Goal: Task Accomplishment & Management: Manage account settings

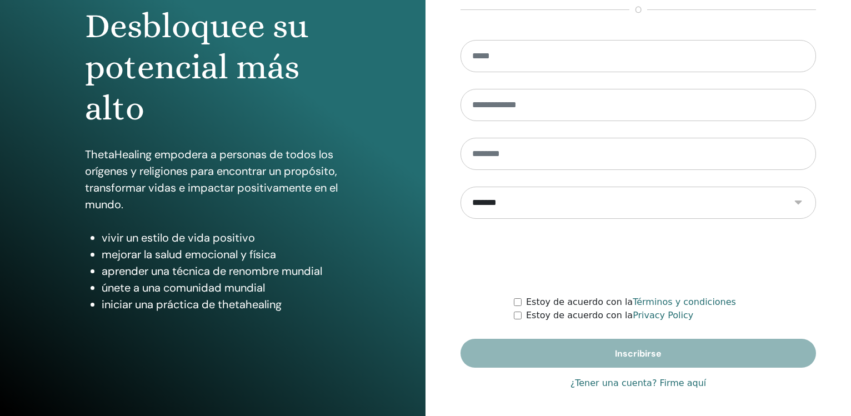
scroll to position [117, 0]
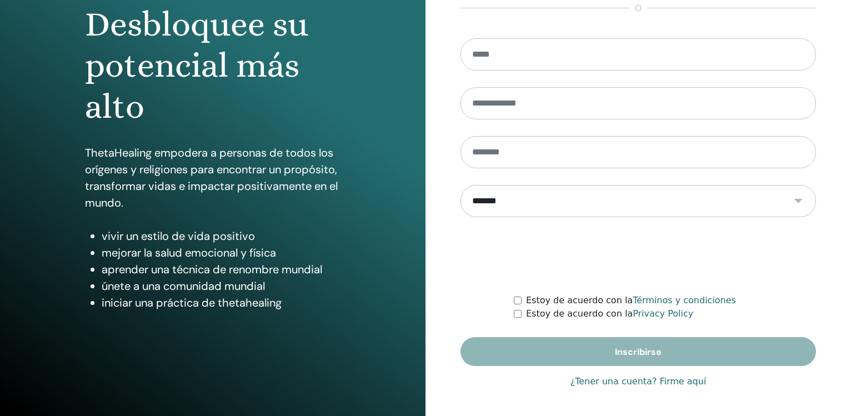
click at [599, 381] on link "¿Tener una cuenta? Firme aquí" at bounding box center [639, 381] width 136 height 13
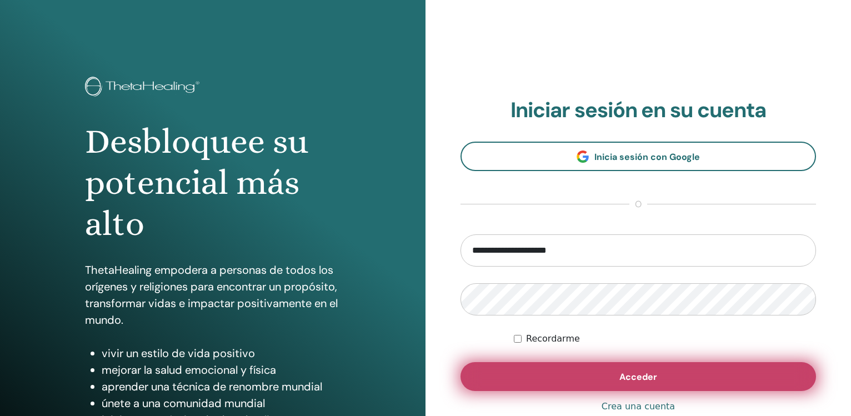
click at [599, 381] on button "Acceder" at bounding box center [639, 376] width 356 height 29
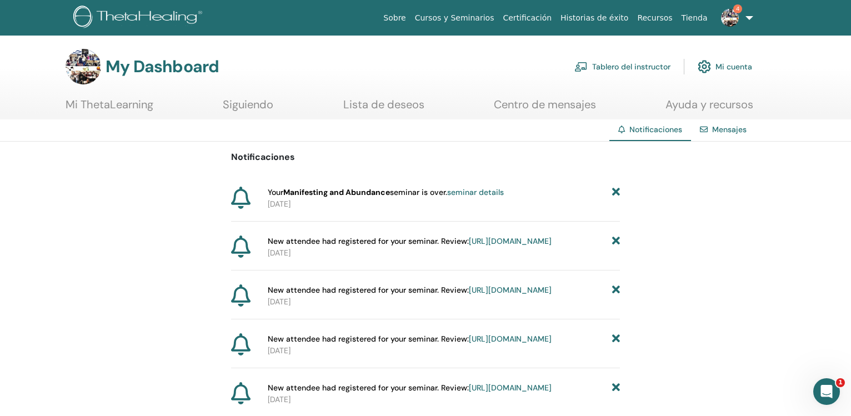
click at [615, 68] on link "Tablero del instructor" at bounding box center [622, 66] width 96 height 24
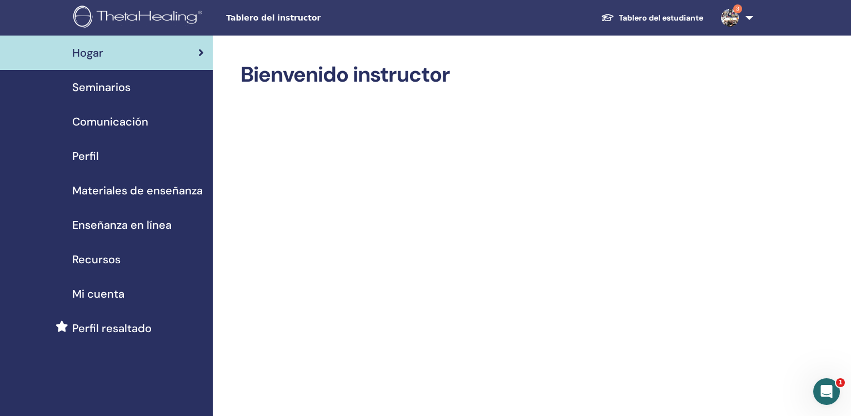
click at [104, 87] on span "Seminarios" at bounding box center [101, 87] width 58 height 17
click at [117, 19] on img at bounding box center [139, 18] width 133 height 25
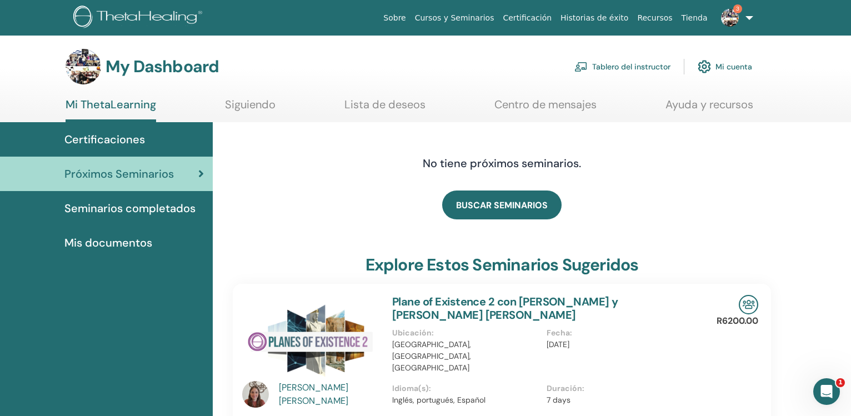
click at [620, 69] on link "Tablero del instructor" at bounding box center [622, 66] width 96 height 24
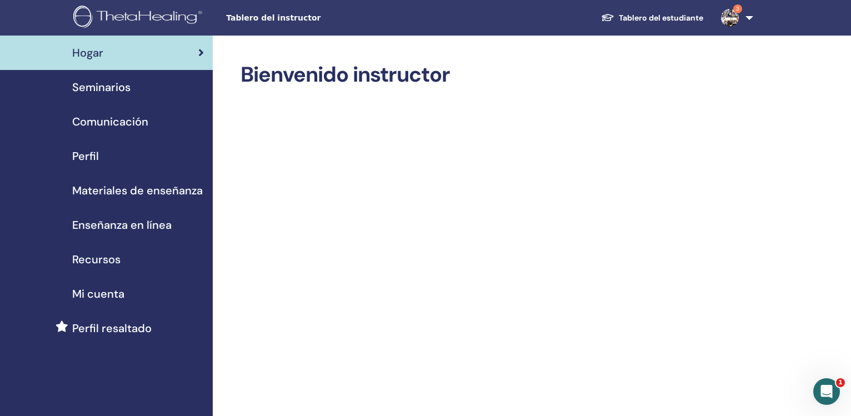
click at [121, 82] on span "Seminarios" at bounding box center [101, 87] width 58 height 17
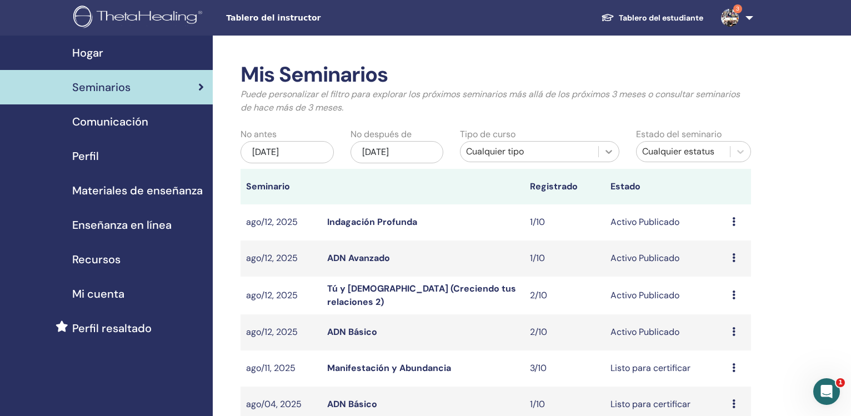
click at [611, 152] on icon at bounding box center [608, 151] width 11 height 11
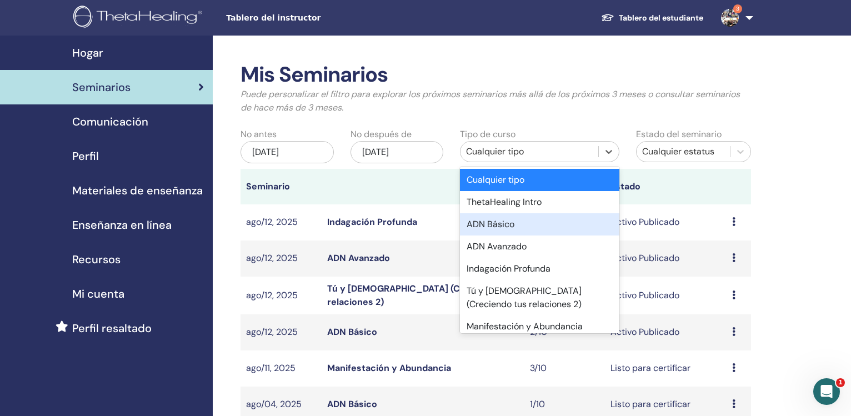
click at [532, 232] on div "ADN Básico" at bounding box center [539, 224] width 159 height 22
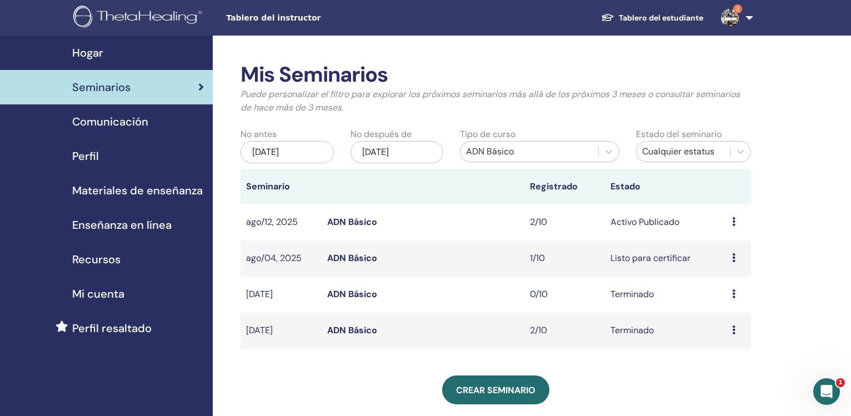
click at [280, 147] on div "[DATE]" at bounding box center [287, 152] width 93 height 22
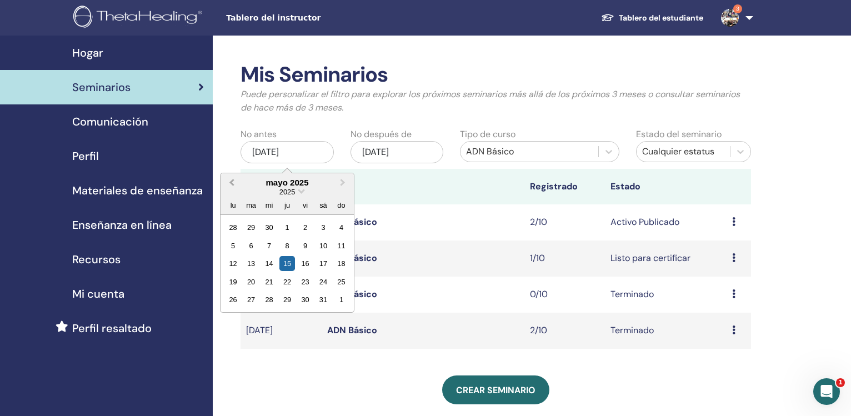
click at [229, 183] on button "Previous Month" at bounding box center [231, 183] width 18 height 18
click at [272, 234] on div "1" at bounding box center [269, 227] width 15 height 15
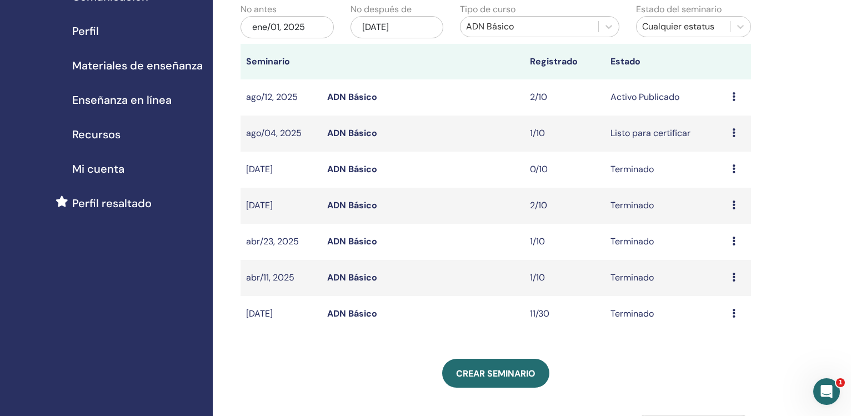
scroll to position [97, 0]
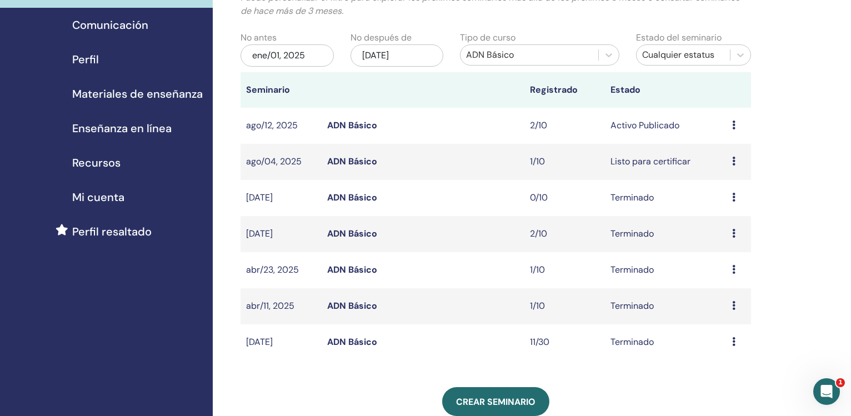
click at [313, 60] on div "ene/01, 2025" at bounding box center [287, 55] width 93 height 22
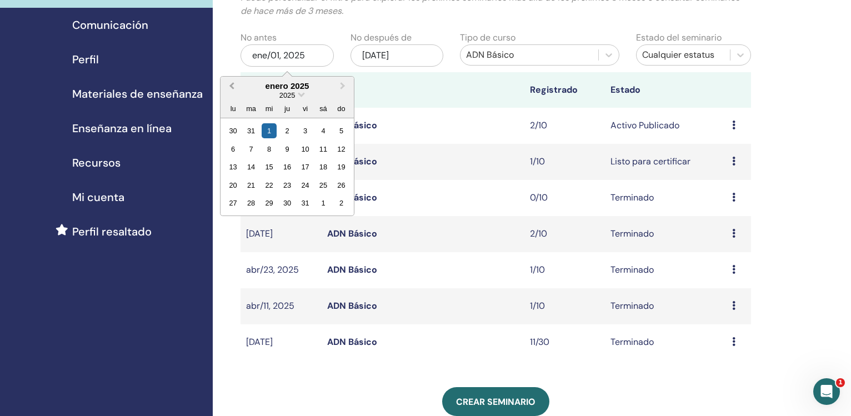
click at [232, 87] on span "Previous Month" at bounding box center [232, 86] width 0 height 12
click at [343, 131] on div "1" at bounding box center [341, 130] width 15 height 15
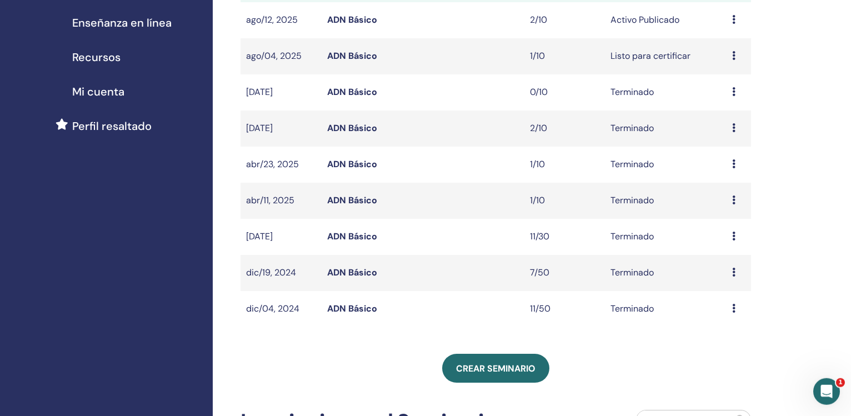
scroll to position [219, 0]
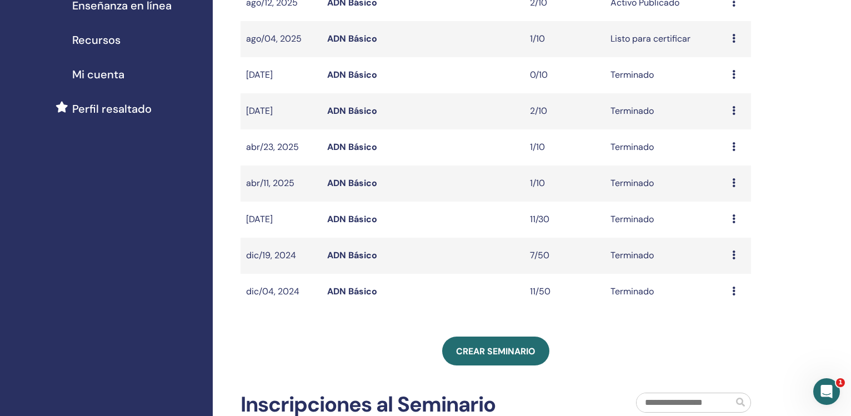
click at [344, 289] on link "ADN Básico" at bounding box center [352, 292] width 50 height 12
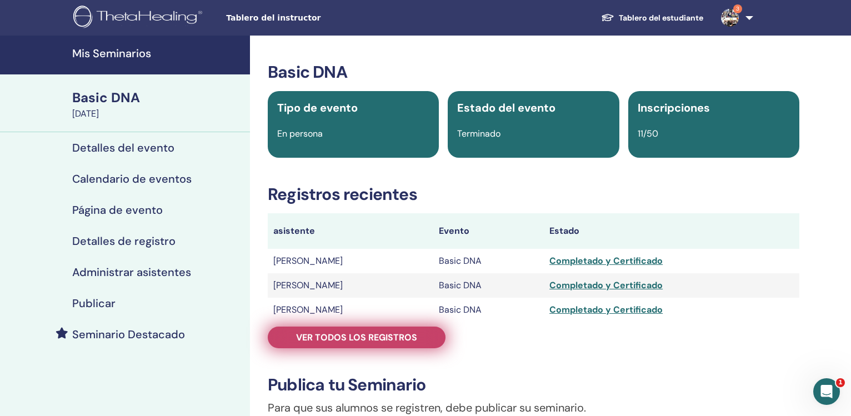
click at [351, 340] on span "Ver todos los registros" at bounding box center [356, 338] width 121 height 12
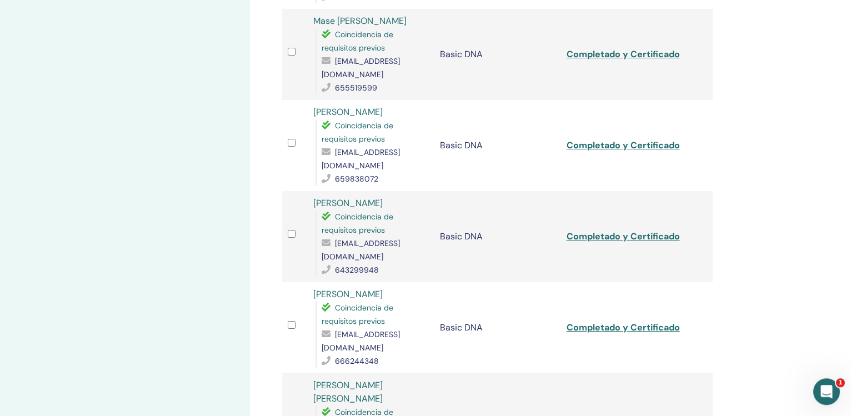
scroll to position [434, 0]
